Goal: Task Accomplishment & Management: Manage account settings

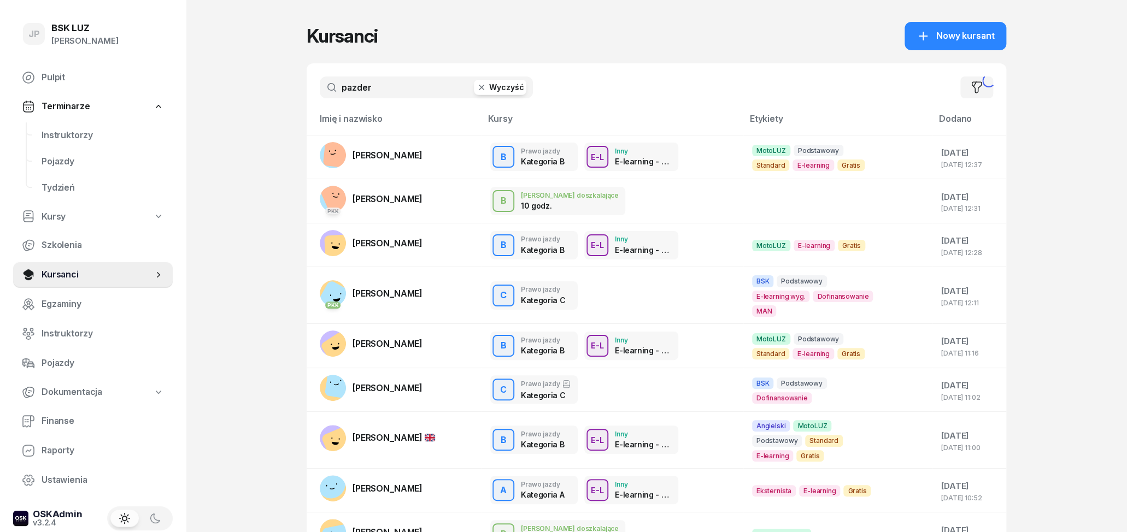
type input "pazder"
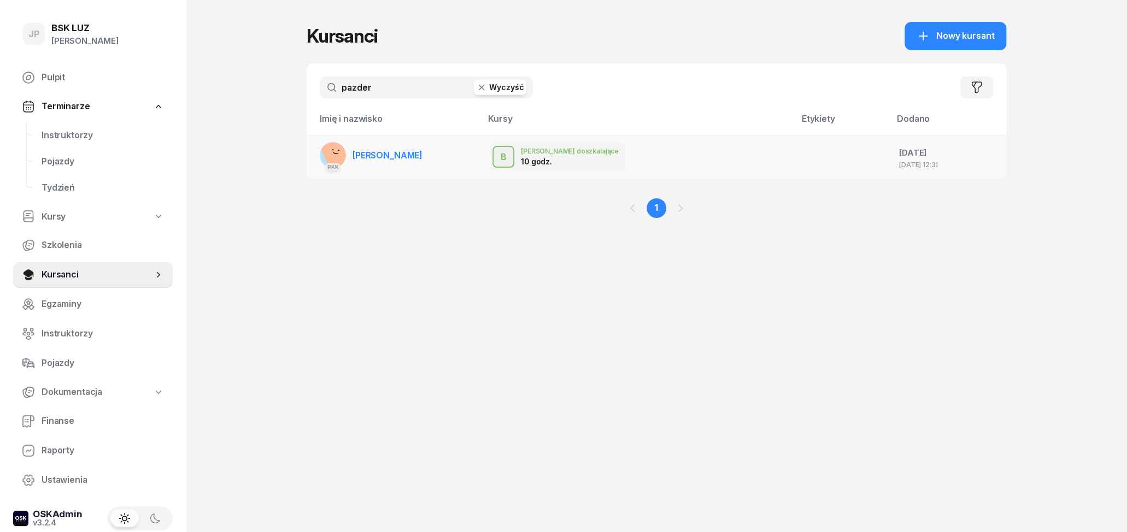
click at [370, 157] on span "[PERSON_NAME]" at bounding box center [387, 155] width 70 height 11
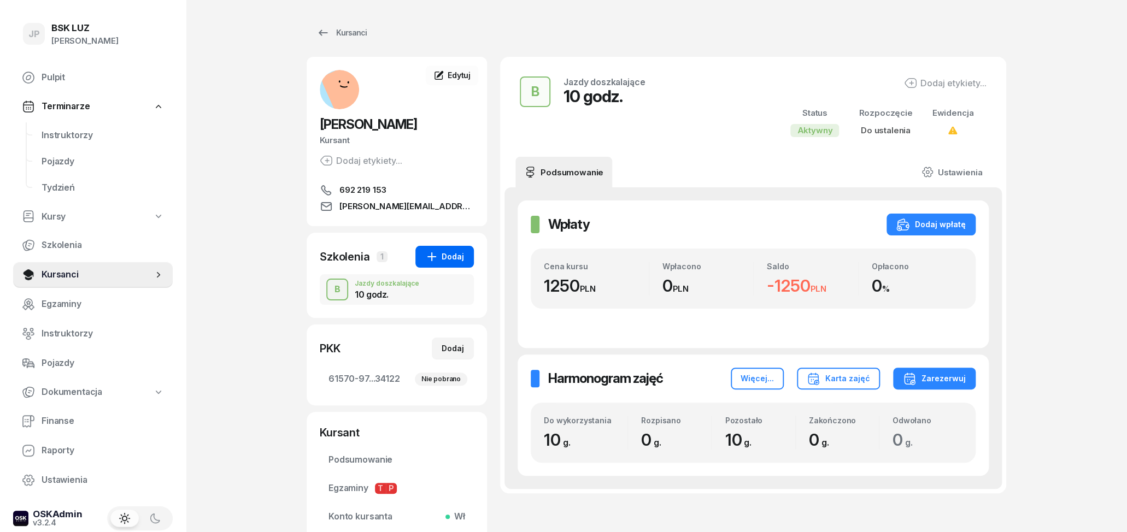
click at [460, 261] on div "Dodaj" at bounding box center [444, 256] width 39 height 13
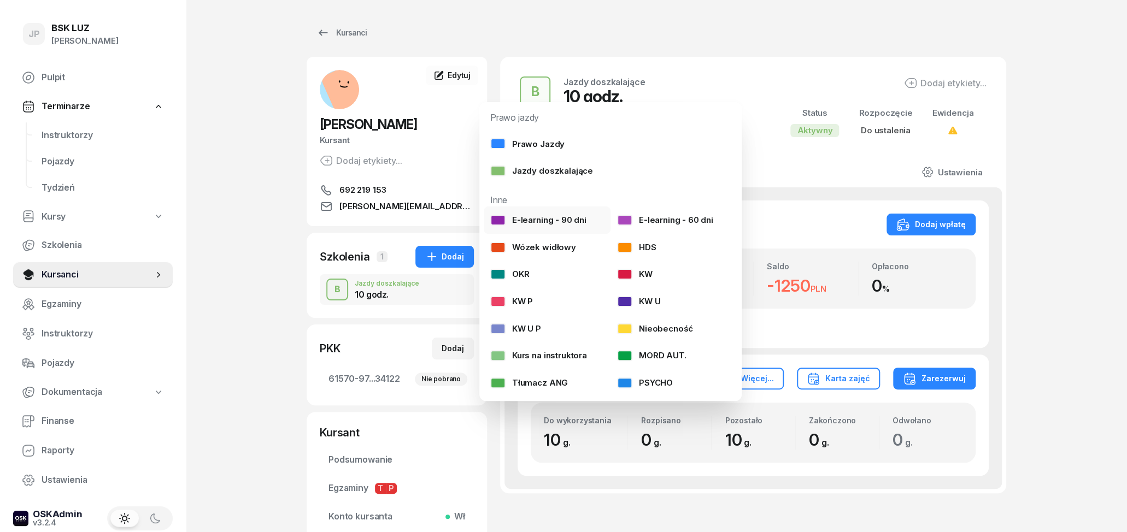
click at [548, 220] on div "E-learning - 90 dni" at bounding box center [538, 220] width 96 height 14
select select
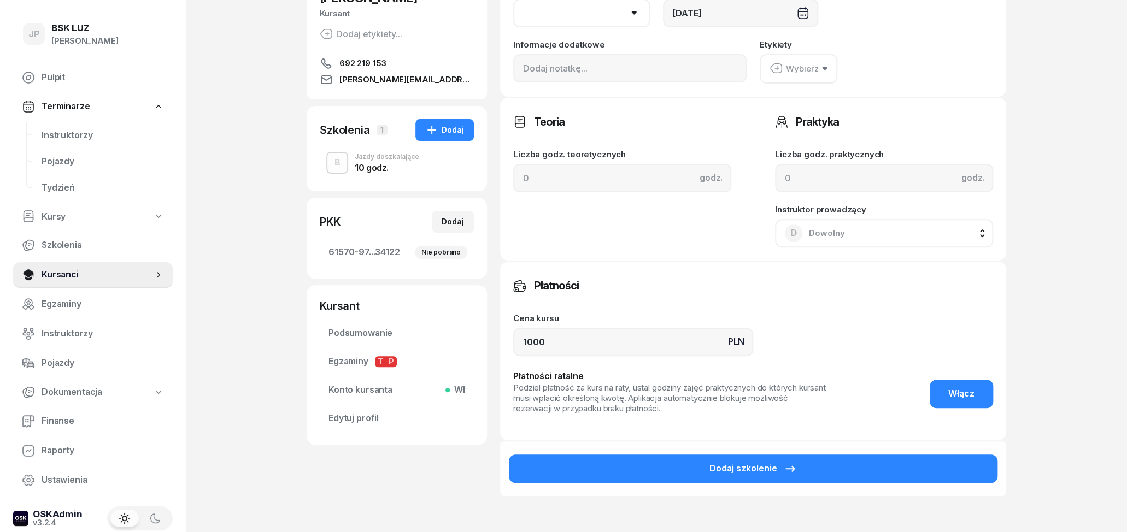
scroll to position [170, 0]
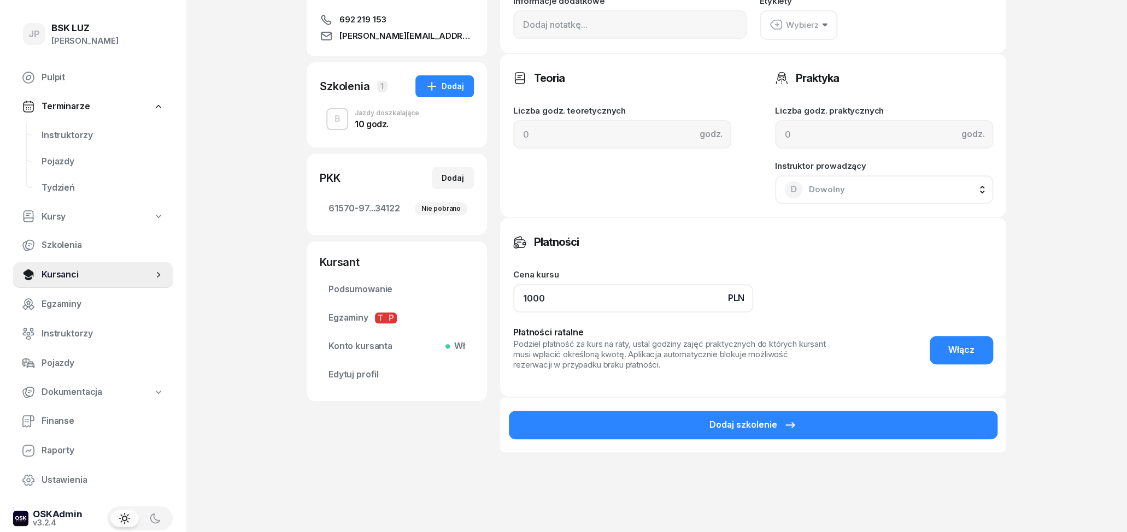
drag, startPoint x: 571, startPoint y: 294, endPoint x: 488, endPoint y: 299, distance: 82.7
click at [513, 299] on input "1000" at bounding box center [633, 298] width 240 height 28
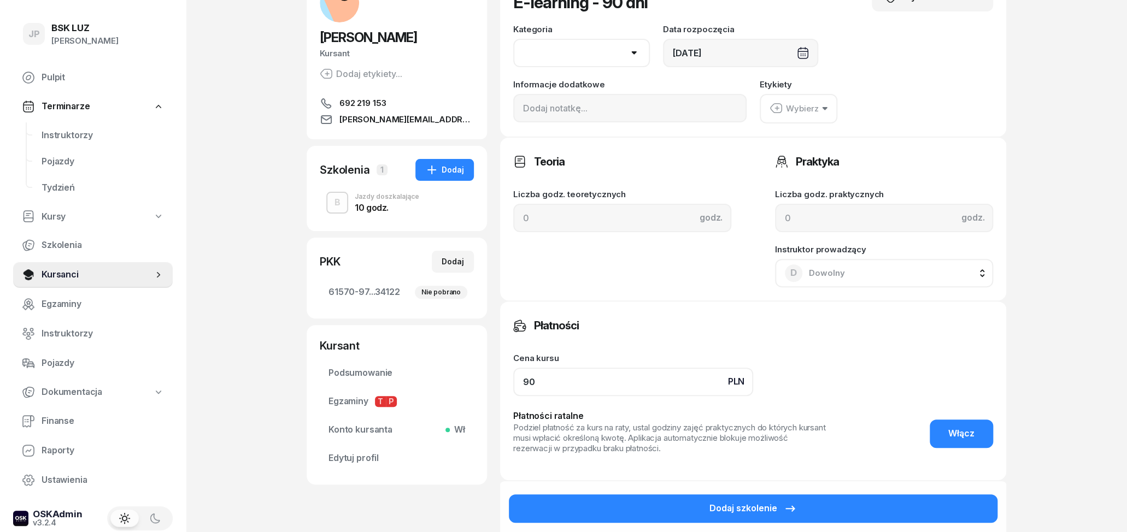
scroll to position [114, 0]
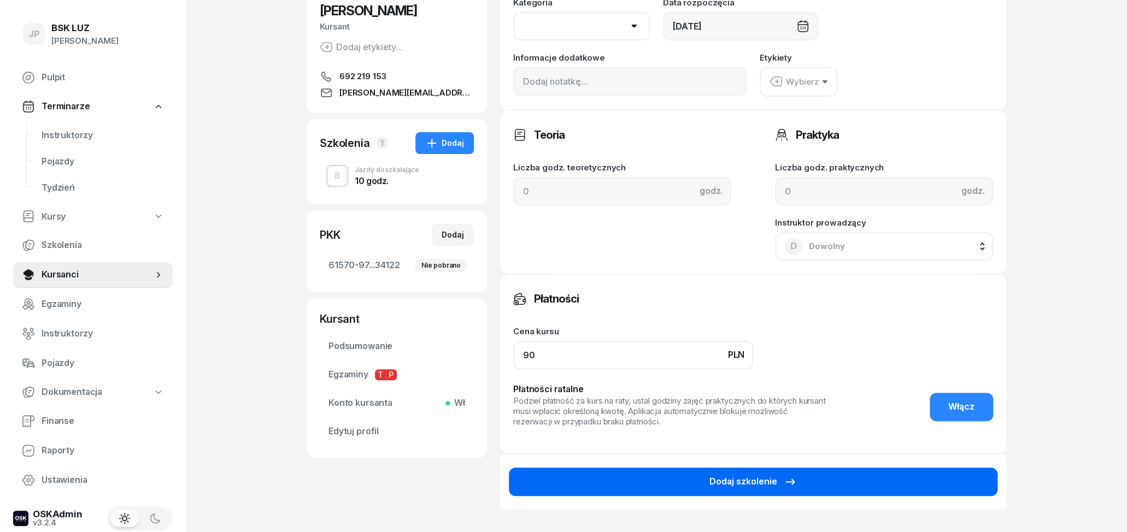
type input "90"
click at [747, 475] on div "Dodaj szkolenie" at bounding box center [752, 482] width 87 height 14
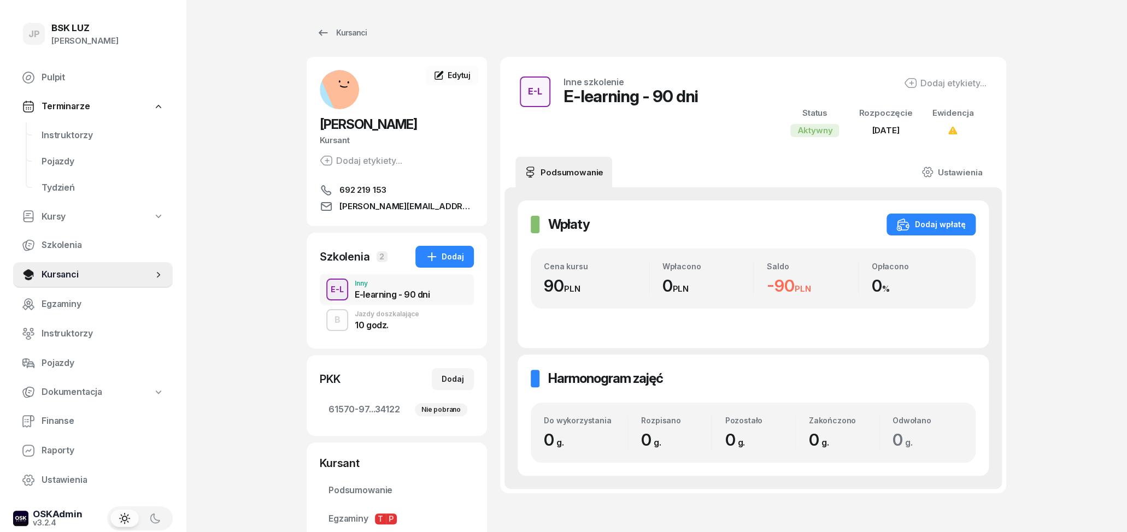
click at [377, 326] on div "10 godz." at bounding box center [387, 325] width 64 height 9
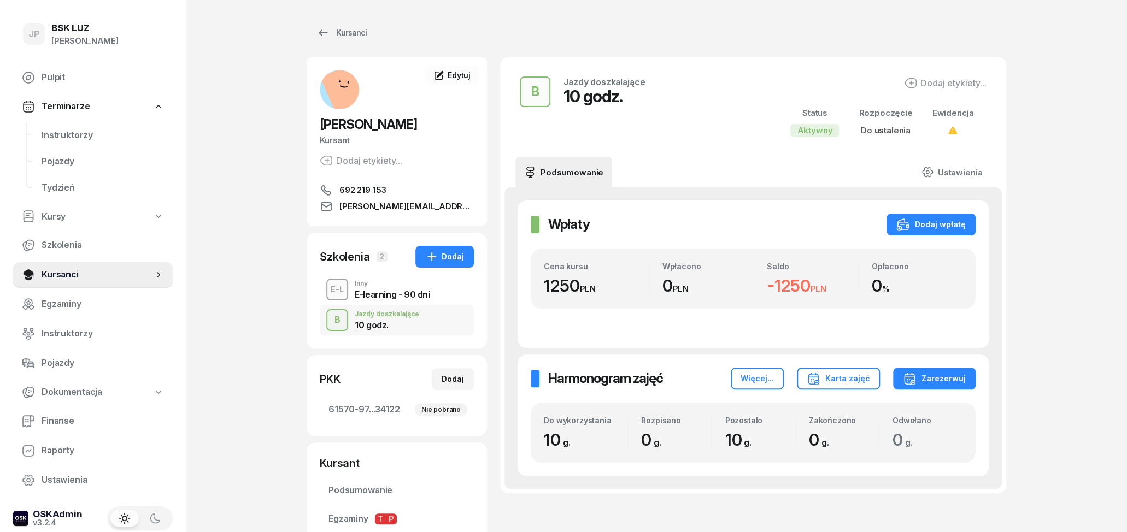
click at [375, 294] on div "E-learning - 90 dni" at bounding box center [392, 294] width 75 height 9
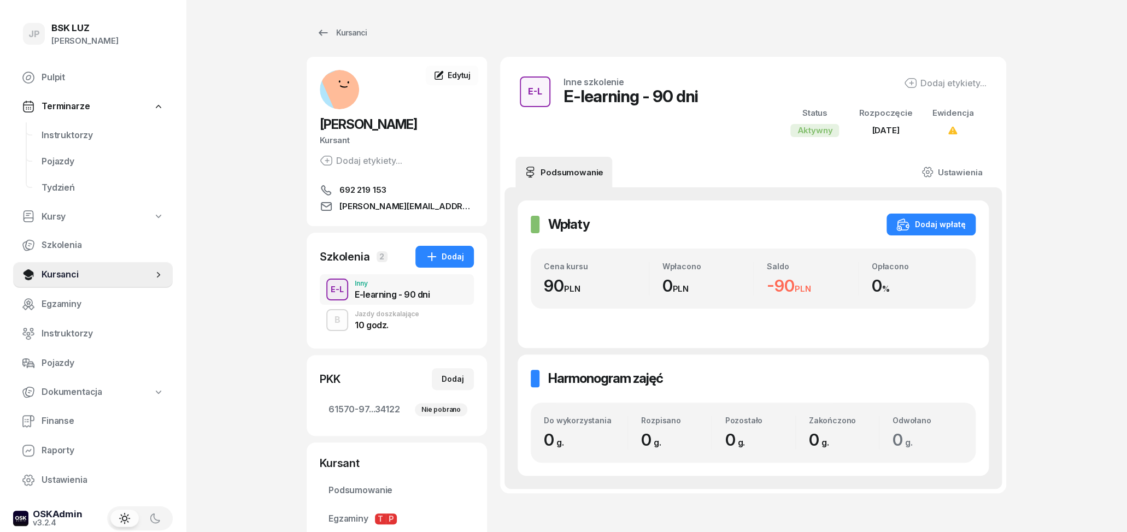
click at [384, 321] on div "10 godz." at bounding box center [387, 325] width 64 height 9
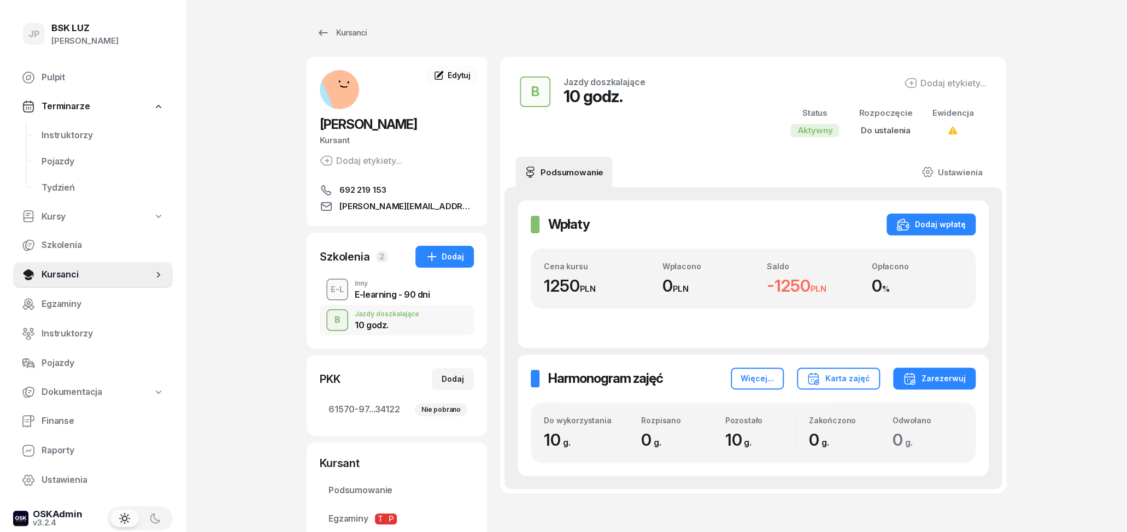
click at [382, 294] on div "E-learning - 90 dni" at bounding box center [392, 294] width 75 height 9
